Goal: Information Seeking & Learning: Learn about a topic

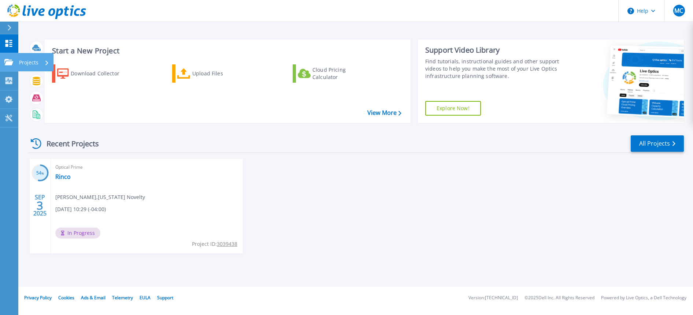
click at [40, 62] on div "Projects" at bounding box center [34, 62] width 30 height 19
click at [184, 215] on div "Optical Prime Rinco [PERSON_NAME] , [US_STATE] Novelty [DATE] 10:29 (-04:00) In…" at bounding box center [147, 206] width 192 height 95
drag, startPoint x: 87, startPoint y: 232, endPoint x: 77, endPoint y: 221, distance: 15.3
click at [86, 232] on span "In Progress" at bounding box center [77, 233] width 45 height 11
click at [35, 83] on p "Collectors" at bounding box center [31, 81] width 24 height 19
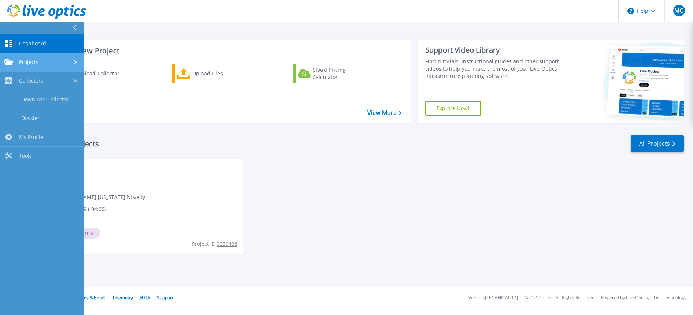
click at [42, 63] on div "Projects" at bounding box center [41, 62] width 75 height 7
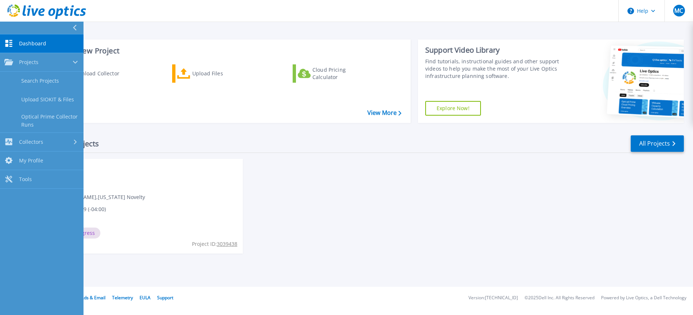
click at [35, 38] on link "Dashboard Dashboard" at bounding box center [41, 43] width 83 height 19
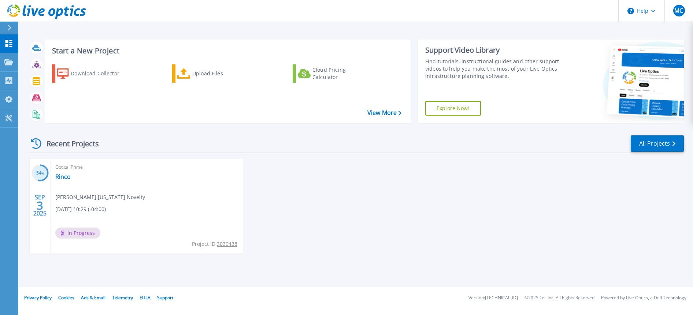
click at [195, 200] on div "Optical Prime Rinco Matt Czugala , Rhode Island Novelty 09/03/2025, 10:29 (-04:…" at bounding box center [147, 206] width 192 height 95
click at [229, 245] on tcxspan "3039438" at bounding box center [227, 244] width 20 height 7
click at [225, 245] on tcxspan "3039438" at bounding box center [227, 244] width 20 height 7
click at [52, 83] on icon at bounding box center [51, 81] width 3 height 5
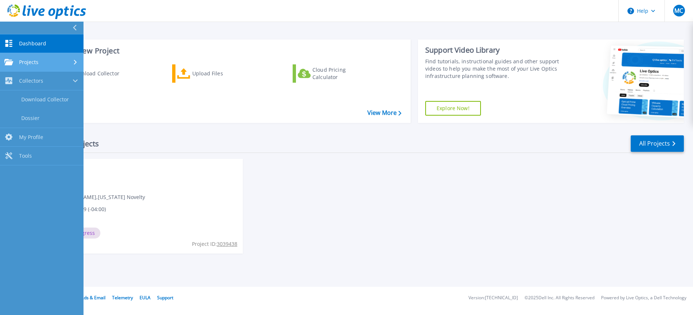
click at [74, 63] on icon at bounding box center [75, 62] width 3 height 5
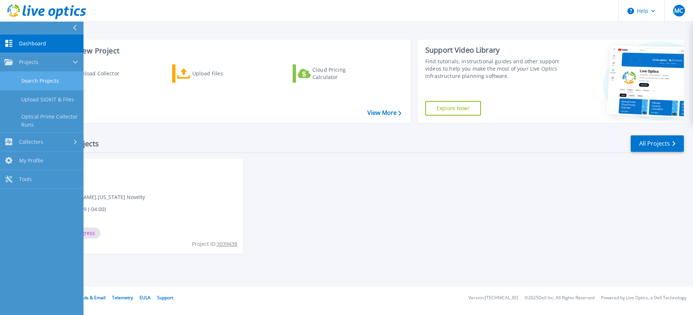
click at [57, 80] on link "Search Projects" at bounding box center [41, 81] width 83 height 19
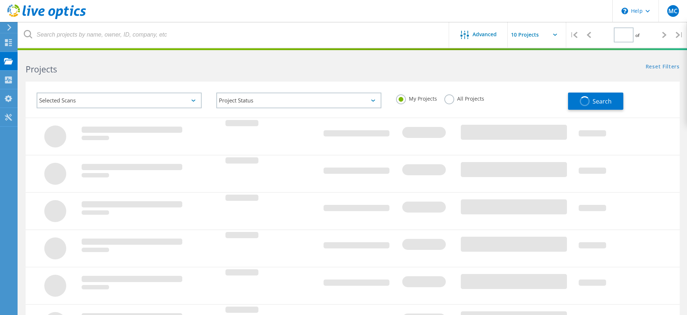
type input "1"
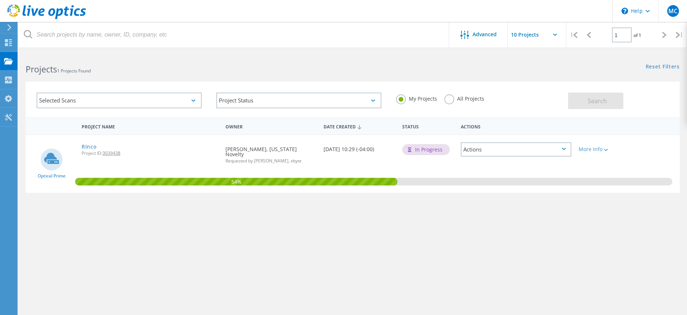
click at [324, 152] on div "Date Created 09/03/2025, 10:29 (-04:00)" at bounding box center [359, 147] width 78 height 24
click at [8, 41] on icon at bounding box center [8, 42] width 9 height 7
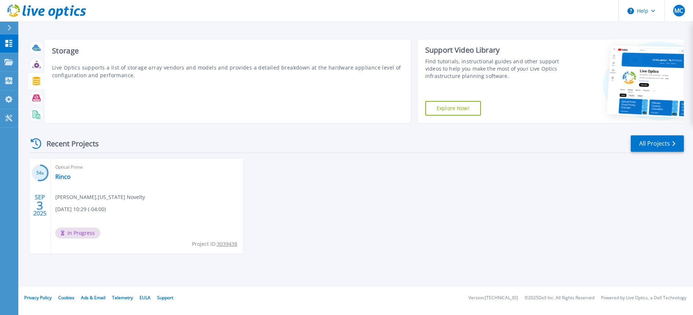
click at [34, 87] on div at bounding box center [36, 81] width 13 height 13
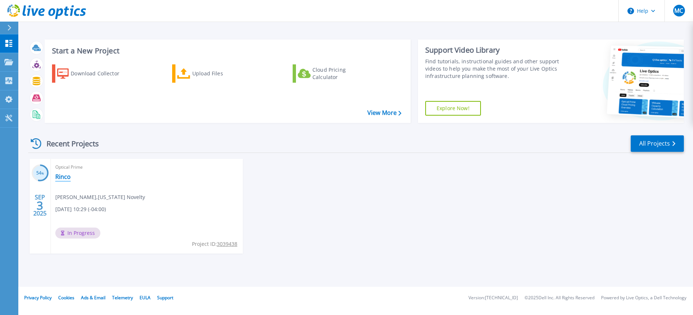
click at [63, 178] on link "Rinco" at bounding box center [62, 176] width 15 height 7
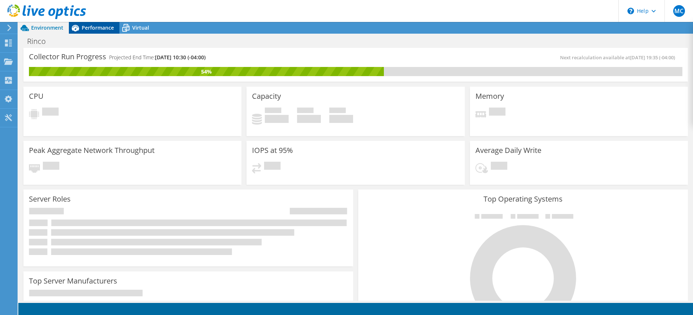
click at [98, 31] on div "Performance" at bounding box center [94, 28] width 51 height 12
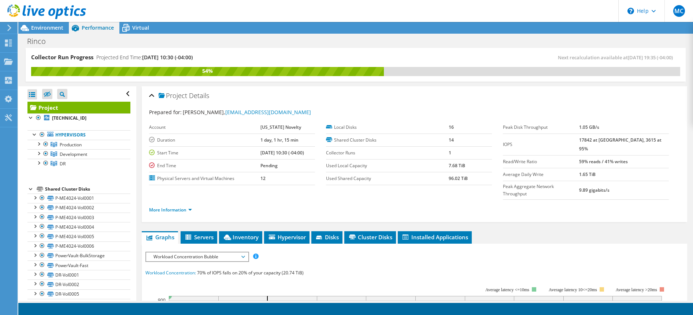
scroll to position [110, 0]
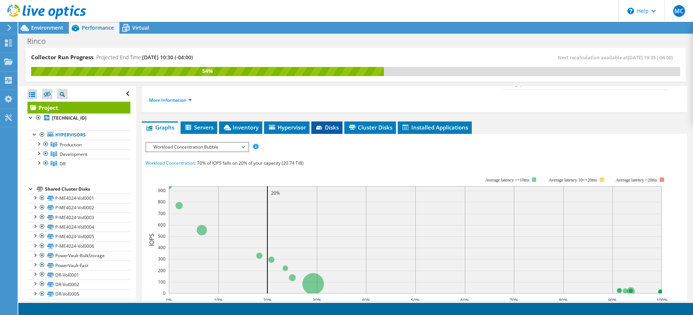
click at [323, 126] on icon at bounding box center [319, 128] width 7 height 5
